Goal: Transaction & Acquisition: Purchase product/service

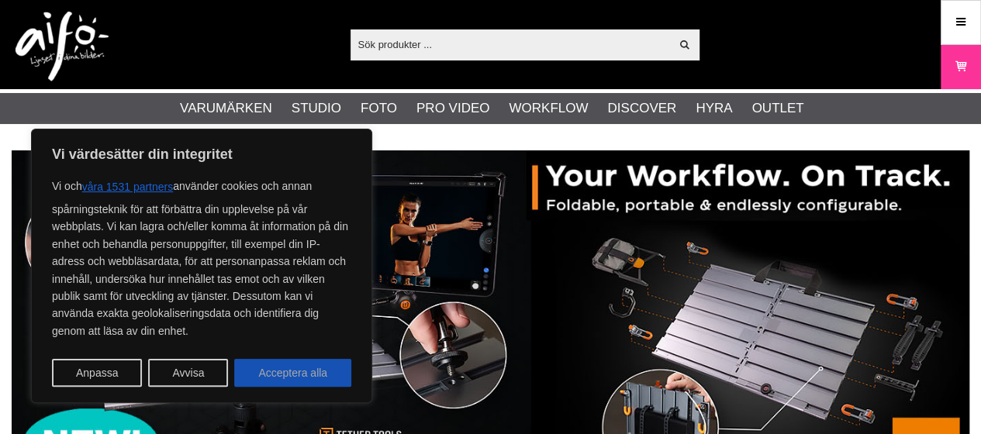
click at [253, 369] on button "Acceptera alla" at bounding box center [292, 373] width 117 height 28
checkbox input "true"
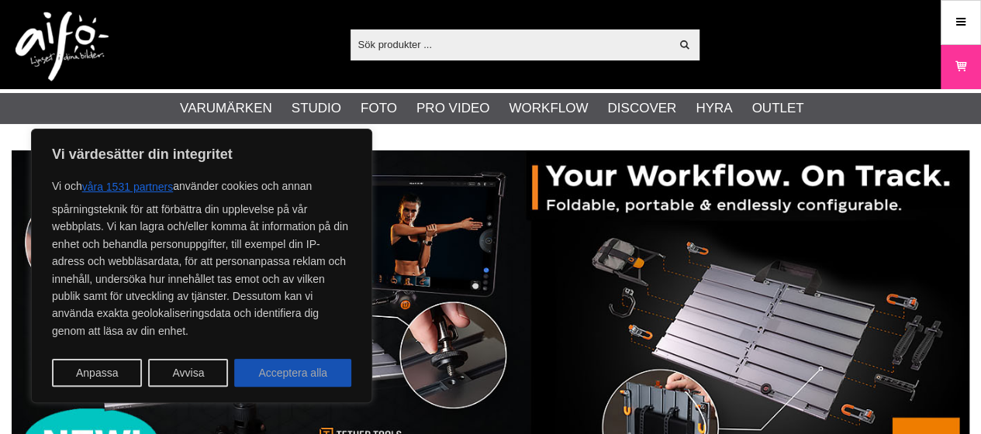
checkbox input "true"
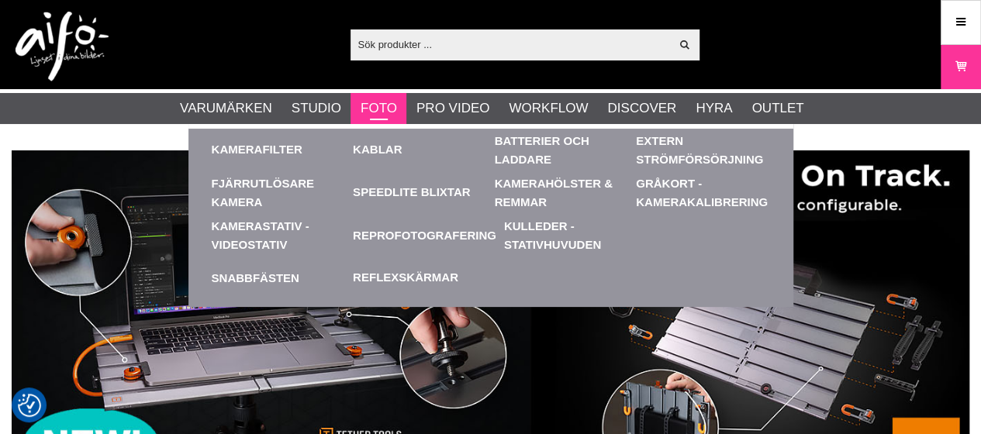
click at [386, 109] on link "Foto" at bounding box center [378, 108] width 36 height 20
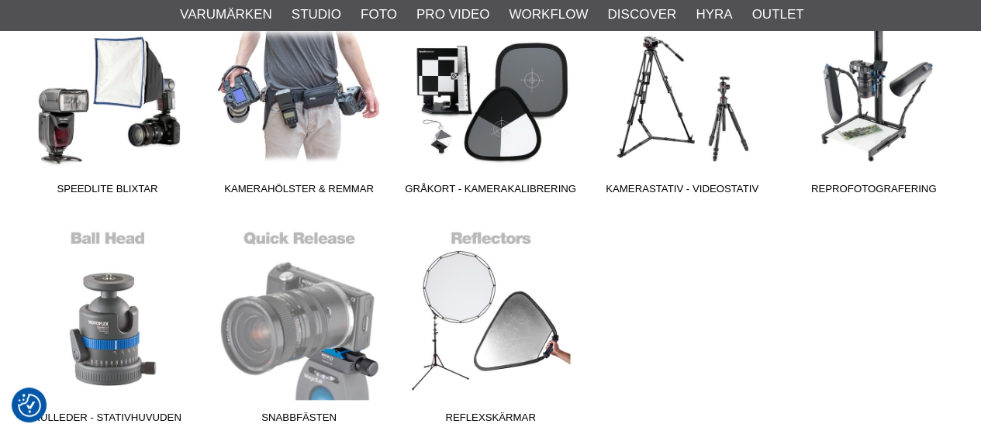
scroll to position [677, 0]
